Goal: Share content

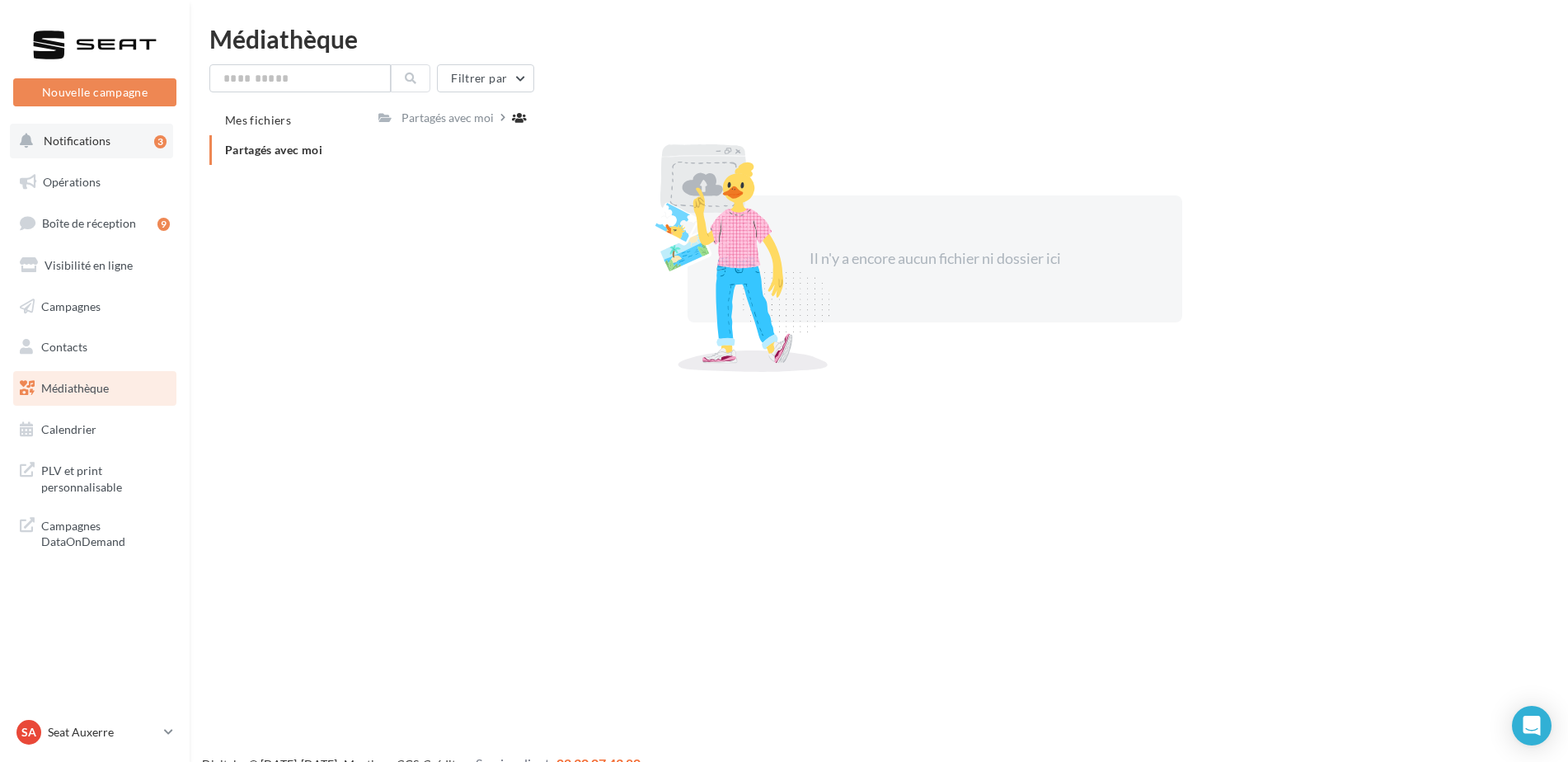
click at [102, 148] on button "Notifications 3" at bounding box center [91, 141] width 163 height 34
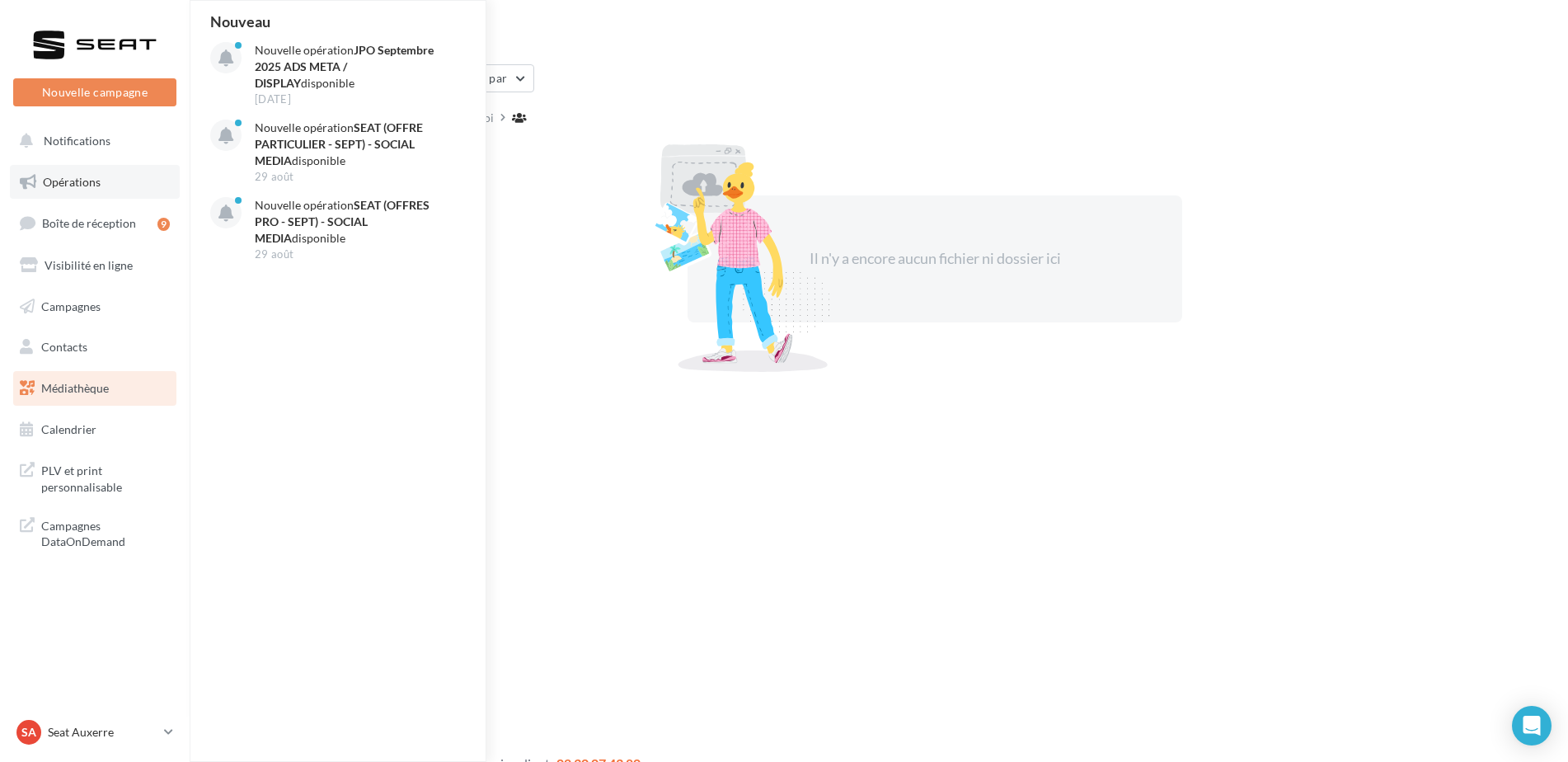
click at [102, 175] on link "Opérations" at bounding box center [95, 182] width 169 height 34
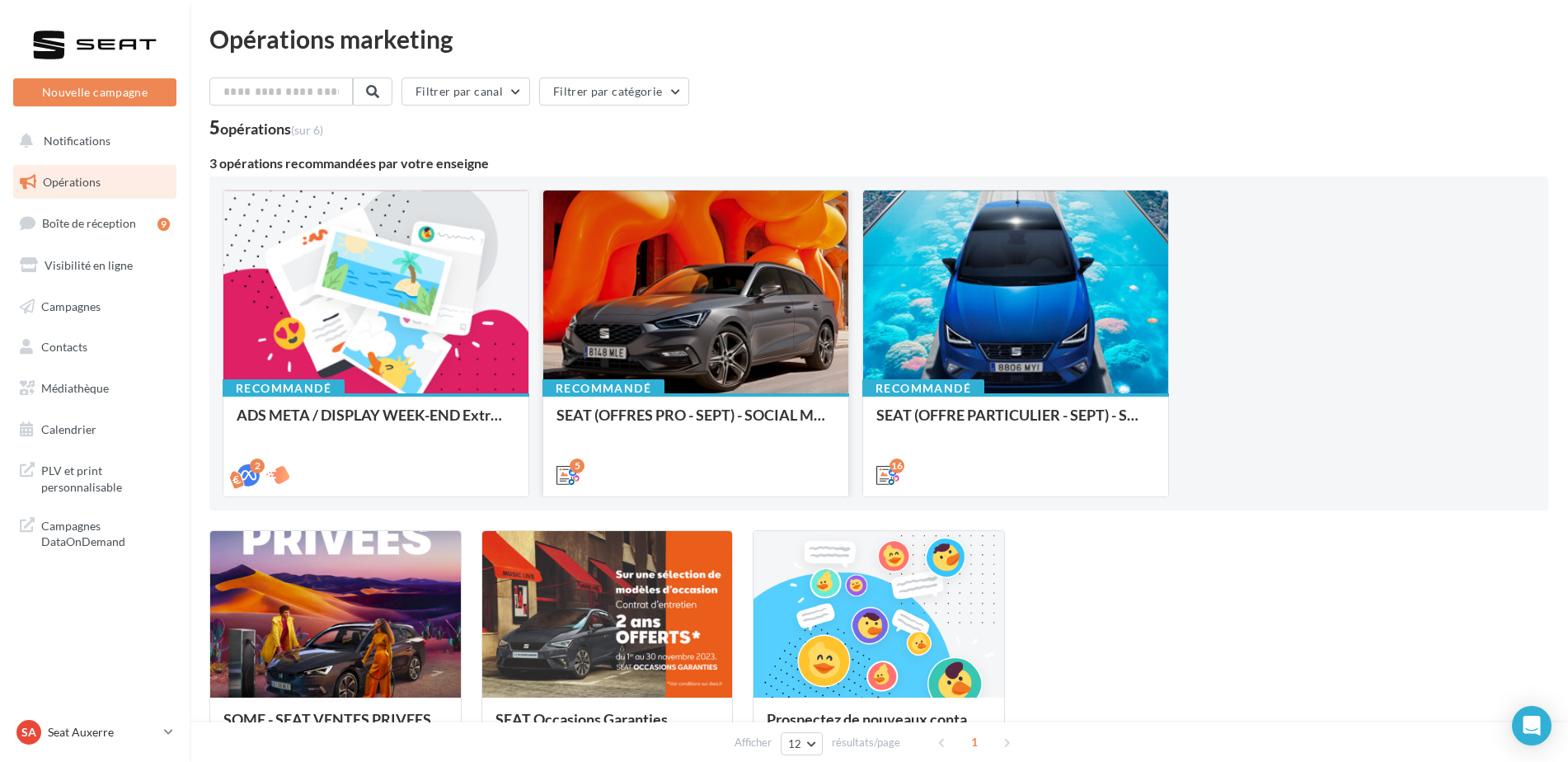
click at [743, 312] on div at bounding box center [696, 293] width 305 height 205
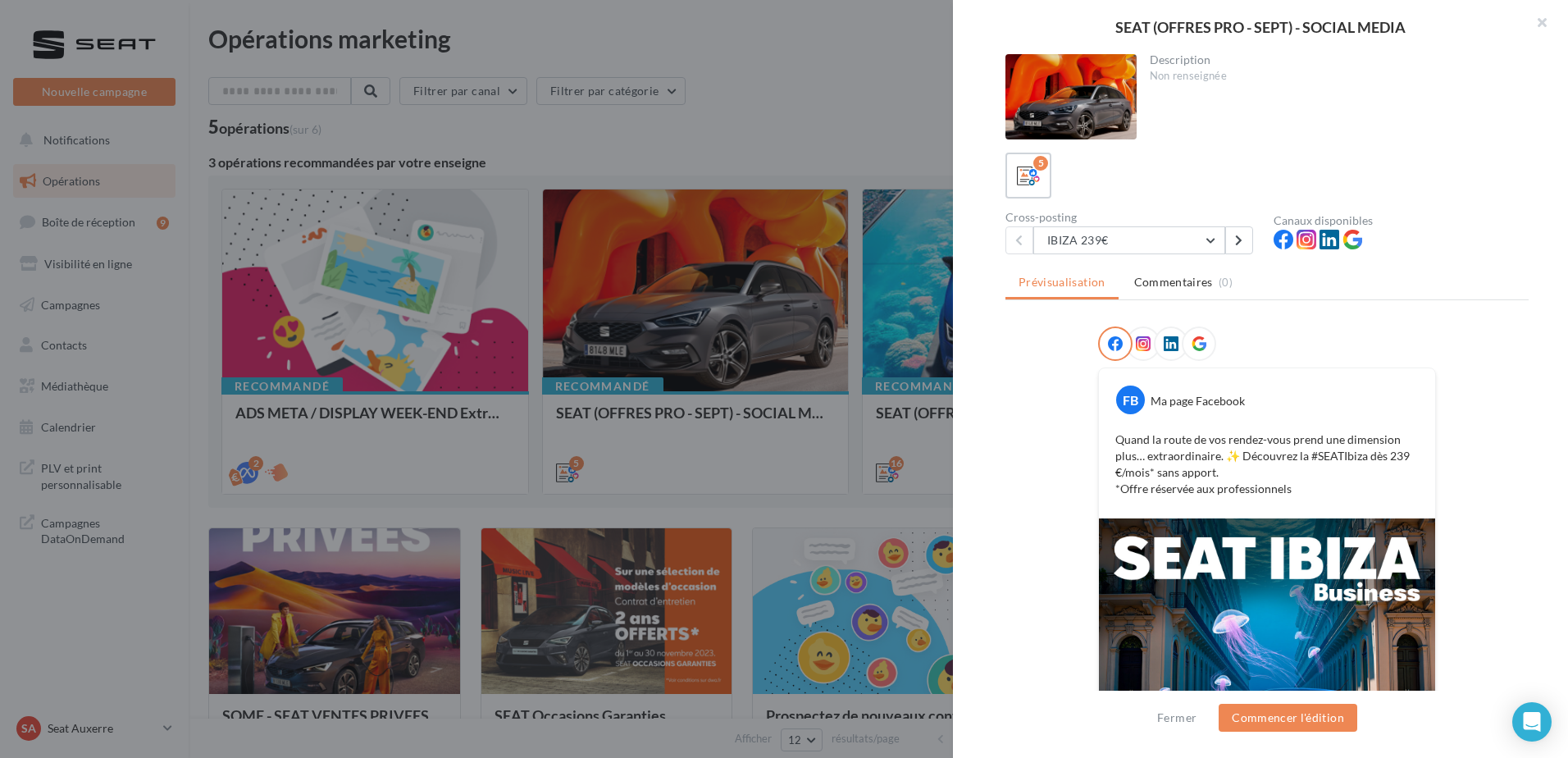
click at [1085, 225] on div "Cross-posting IBIZA 239€ IBIZA 239€ [PERSON_NAME] 239€ ATECA 399€ [PERSON_NAME]…" at bounding box center [1140, 233] width 269 height 43
click at [1096, 232] on button "IBIZA 239€" at bounding box center [1129, 240] width 192 height 28
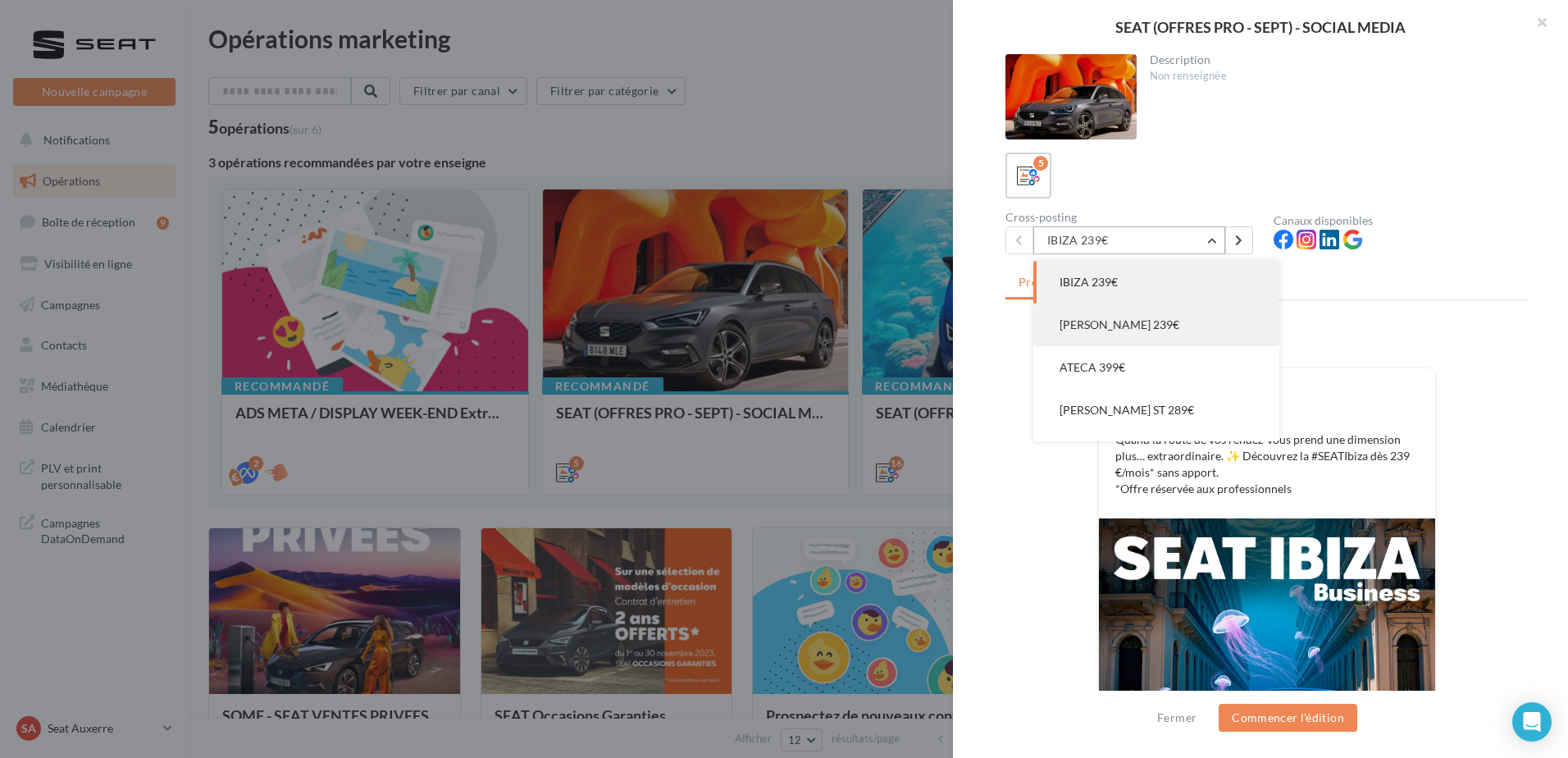
scroll to position [32, 0]
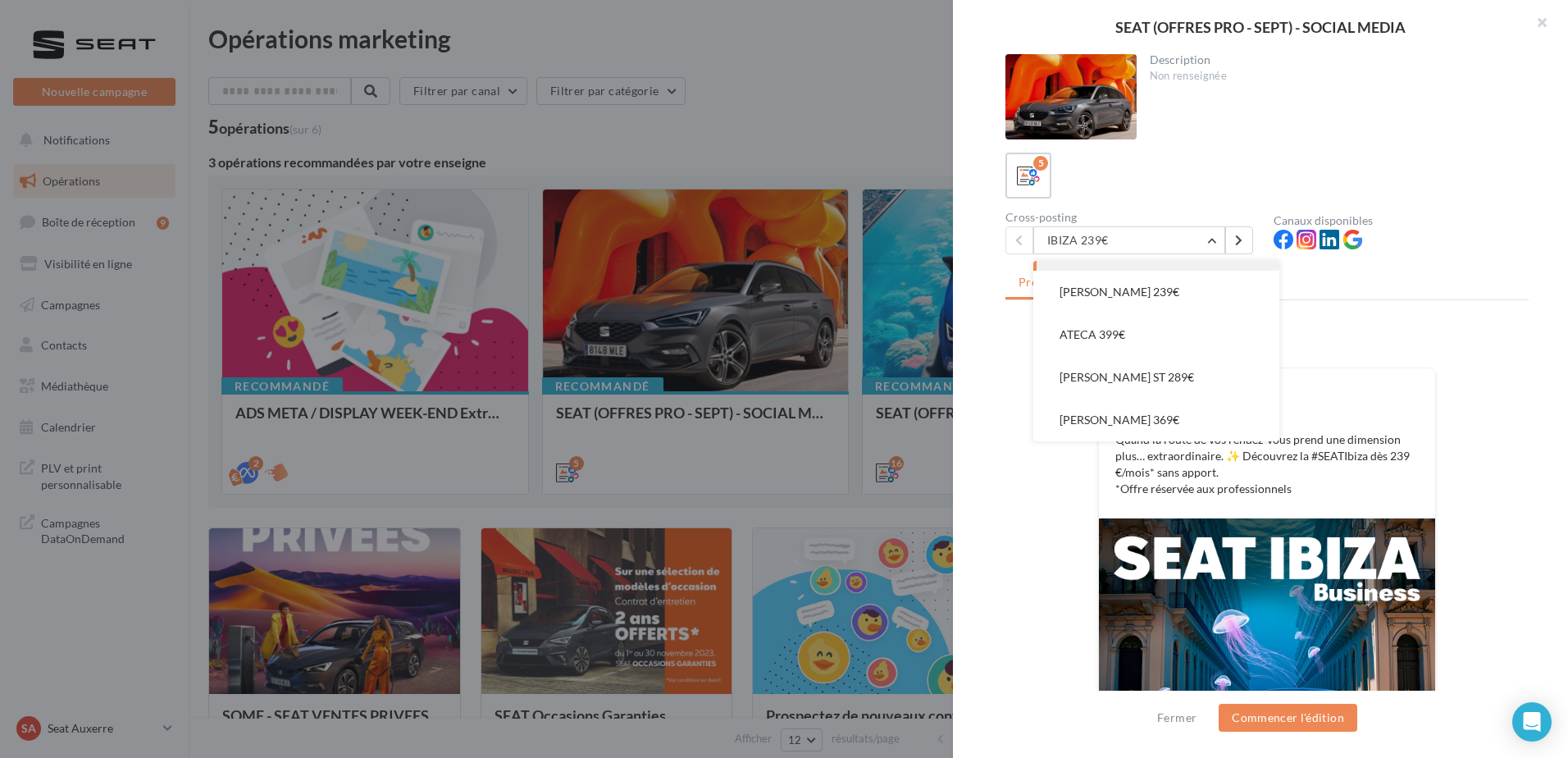
click at [793, 342] on div at bounding box center [784, 379] width 1568 height 758
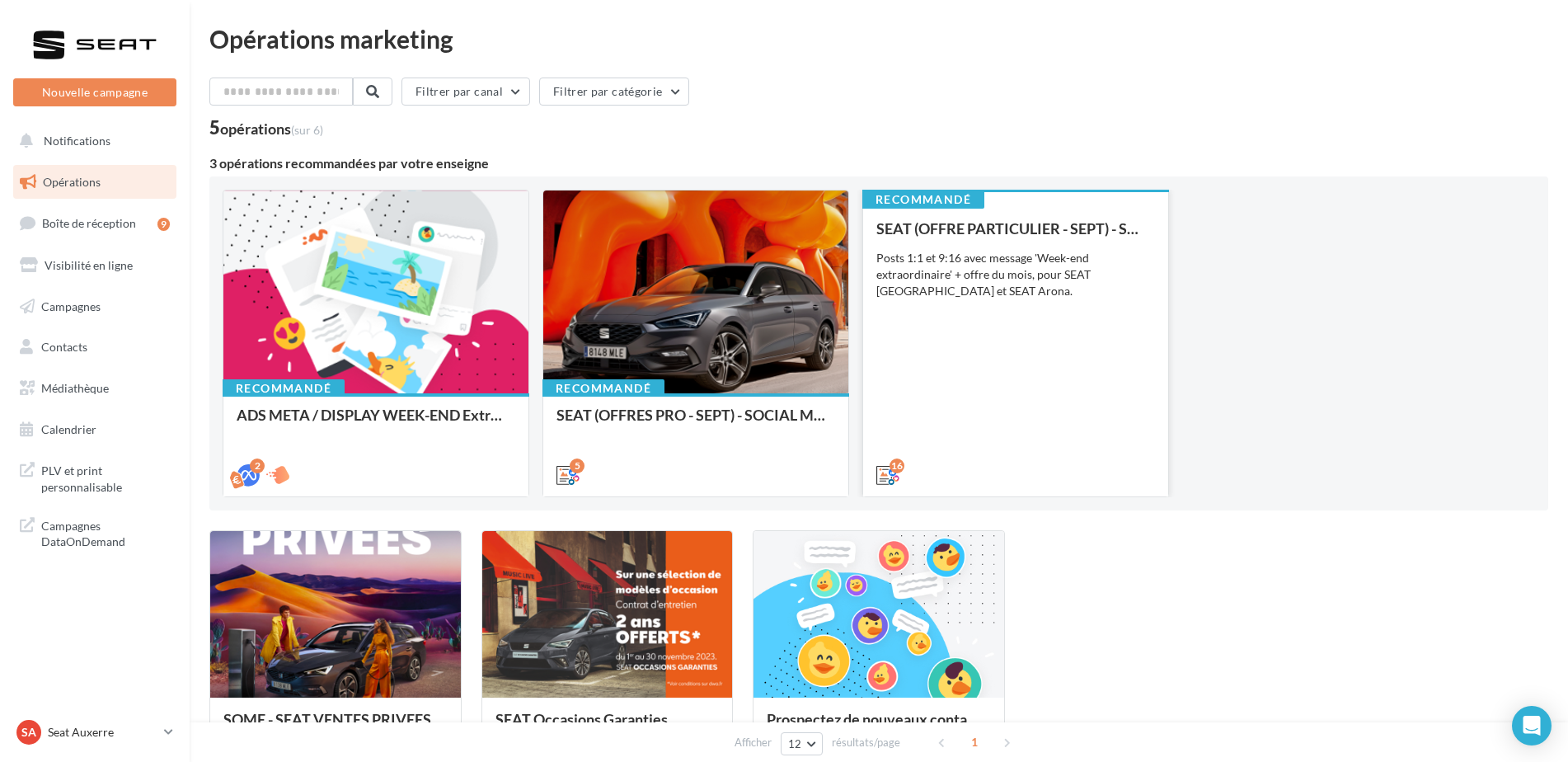
click at [987, 318] on div "SEAT (OFFRE PARTICULIER - SEPT) - SOCIAL MEDIA Posts 1:1 et 9:16 avec message '…" at bounding box center [1015, 350] width 278 height 262
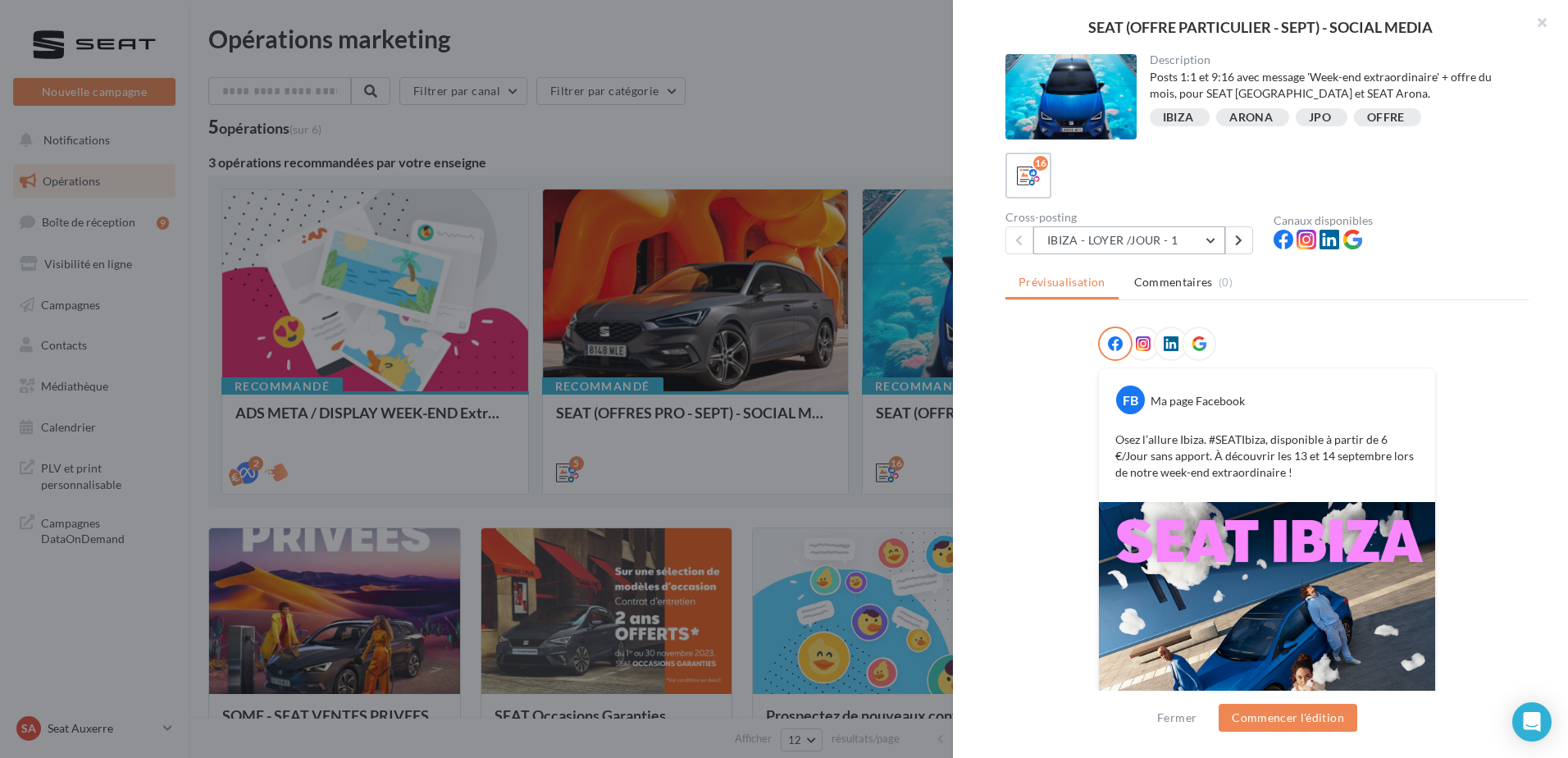
click at [1174, 247] on button "IBIZA - LOYER /JOUR - 1" at bounding box center [1129, 240] width 192 height 28
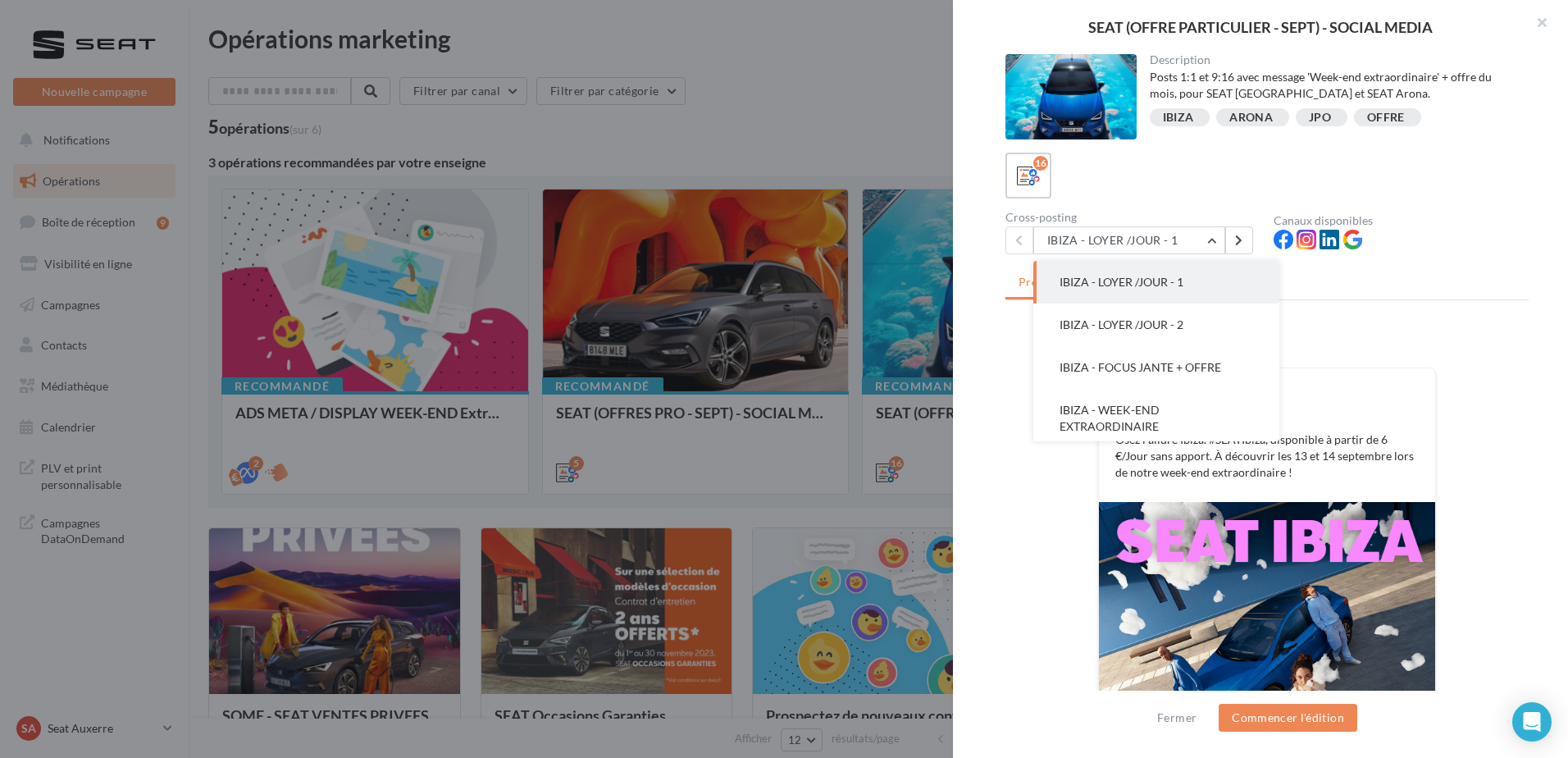
click at [1035, 546] on div "FB Ma page Facebook Osez l’allure Ibiza. #SEATIbiza, disponible à partir de 6 €…" at bounding box center [1267, 593] width 523 height 535
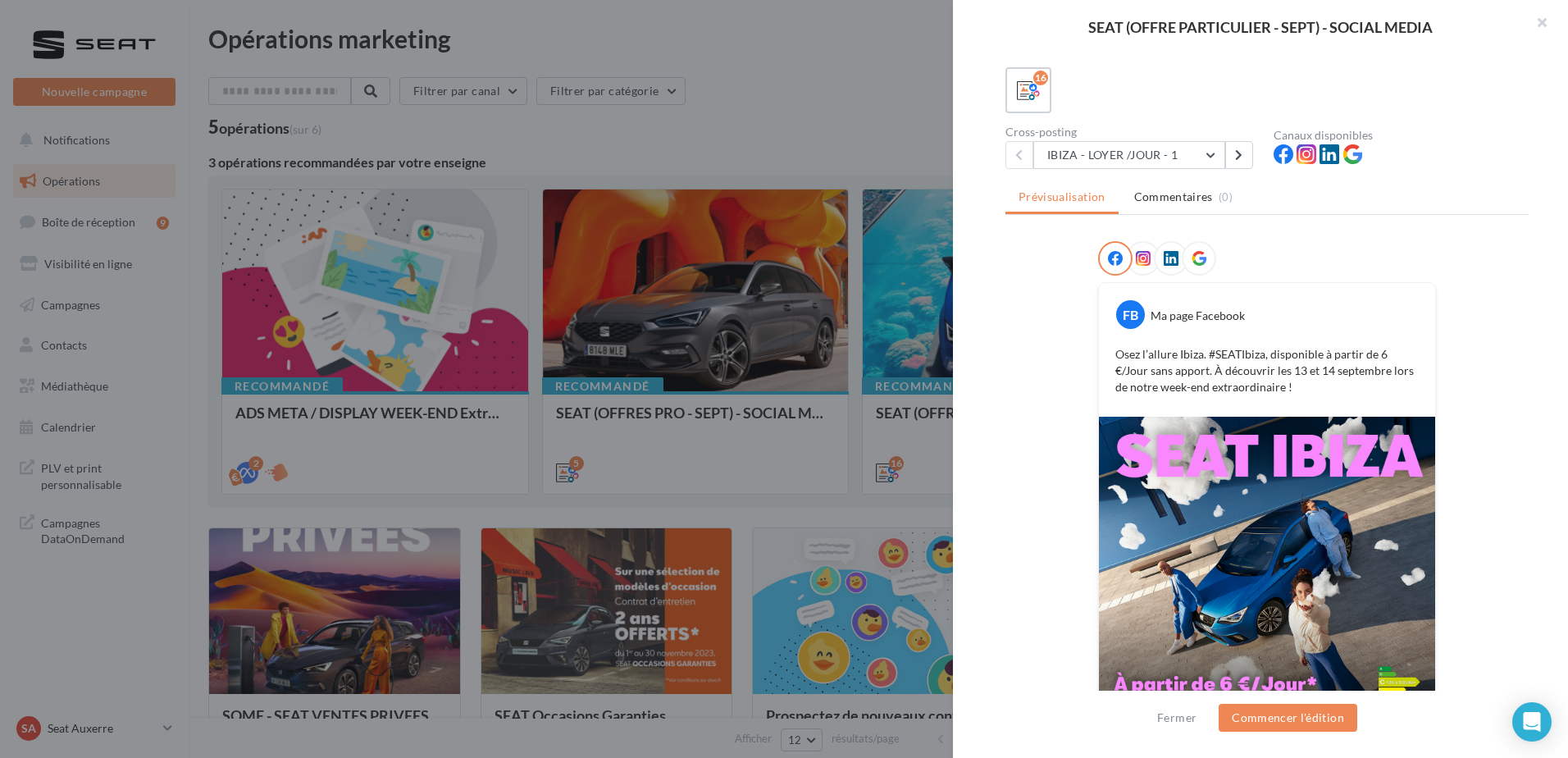
scroll to position [155, 0]
